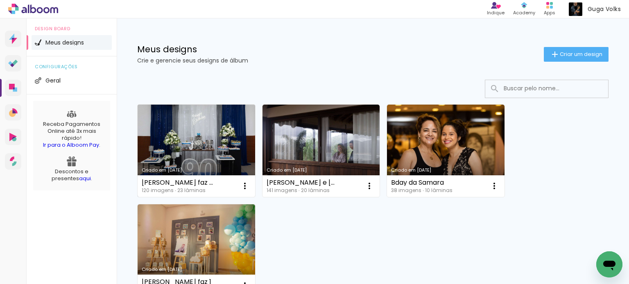
click at [202, 141] on link "Criado em [DATE]" at bounding box center [195, 151] width 117 height 92
